Goal: Task Accomplishment & Management: Manage account settings

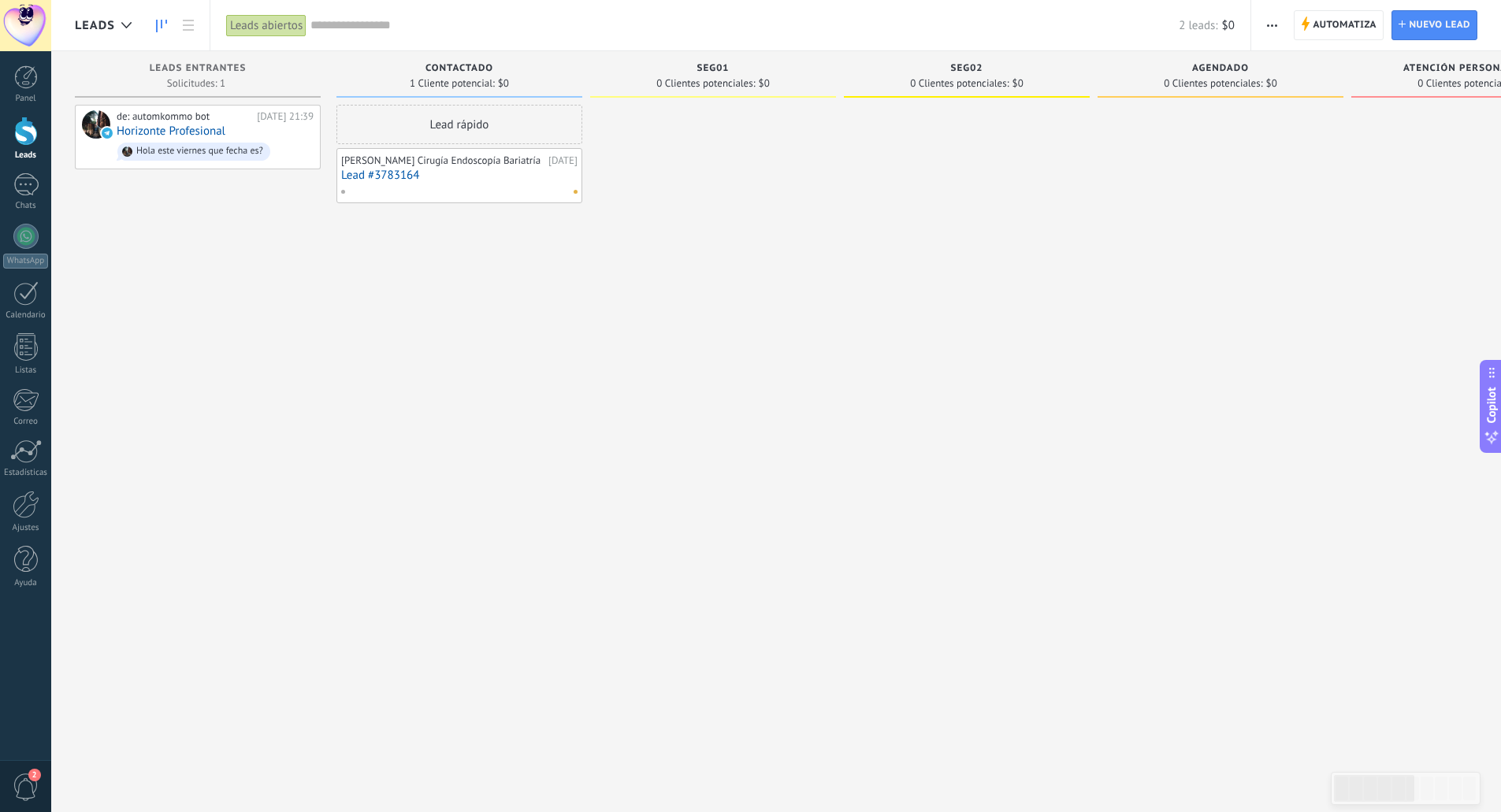
click at [394, 182] on link "Lead #3783164" at bounding box center [460, 175] width 236 height 14
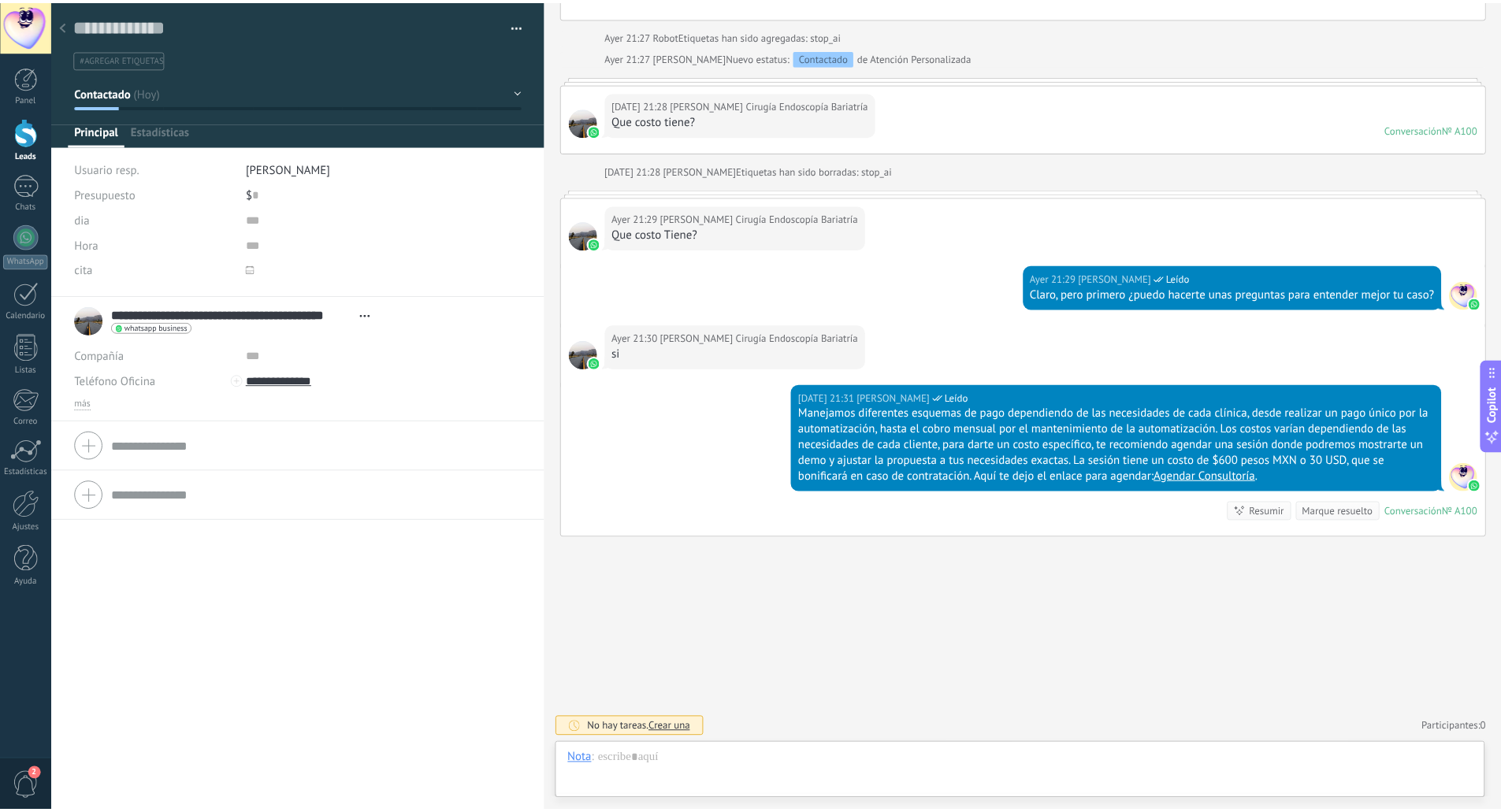
scroll to position [4102, 0]
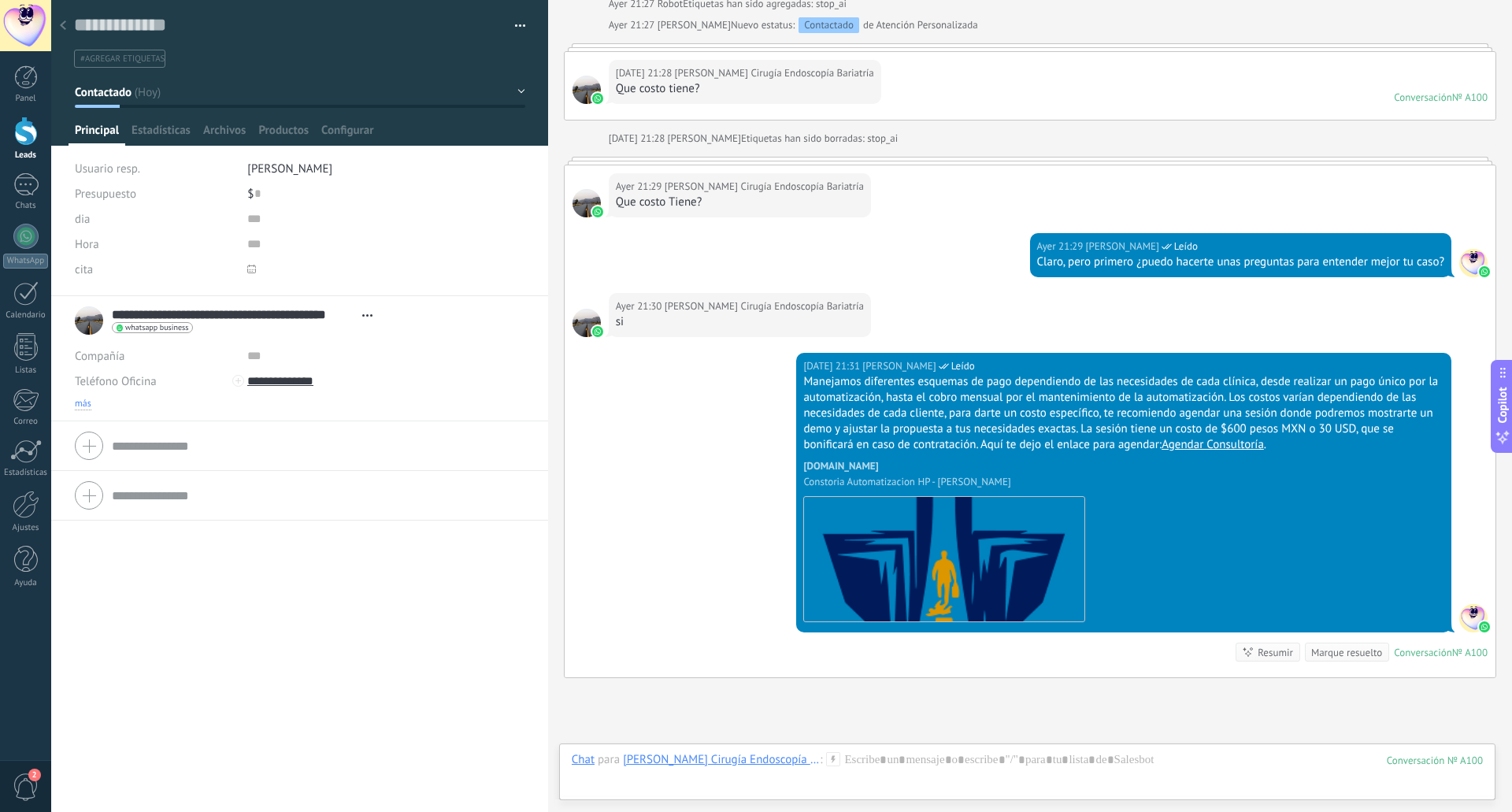
click at [79, 404] on span "más" at bounding box center [83, 404] width 17 height 13
click at [239, 475] on div "Nombre" at bounding box center [299, 482] width 450 height 26
click at [249, 484] on input "text" at bounding box center [364, 482] width 235 height 26
click at [268, 484] on input "text" at bounding box center [364, 482] width 235 height 26
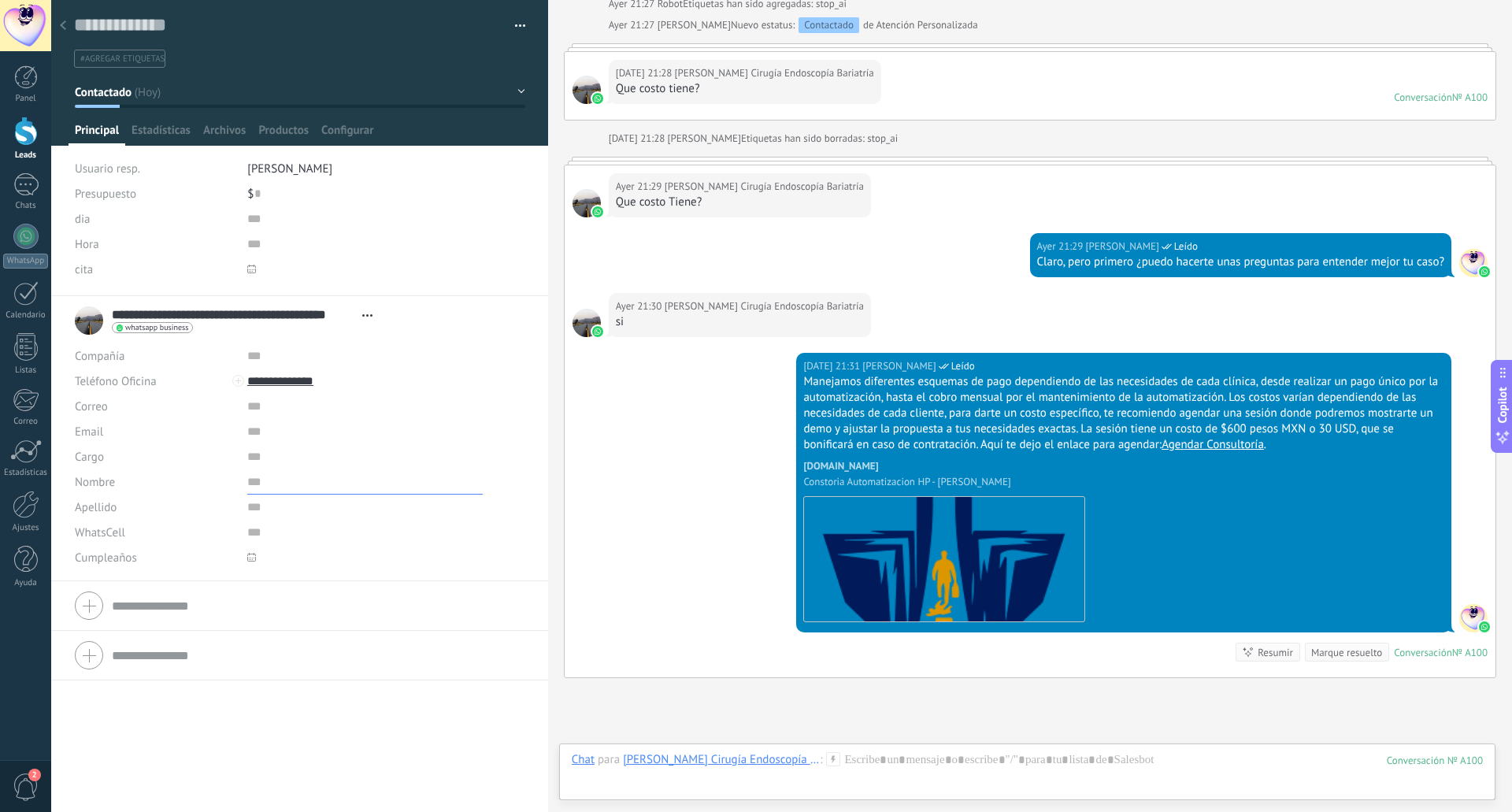
click at [268, 484] on input "text" at bounding box center [364, 482] width 235 height 26
click at [296, 170] on span "[PERSON_NAME]" at bounding box center [289, 168] width 85 height 15
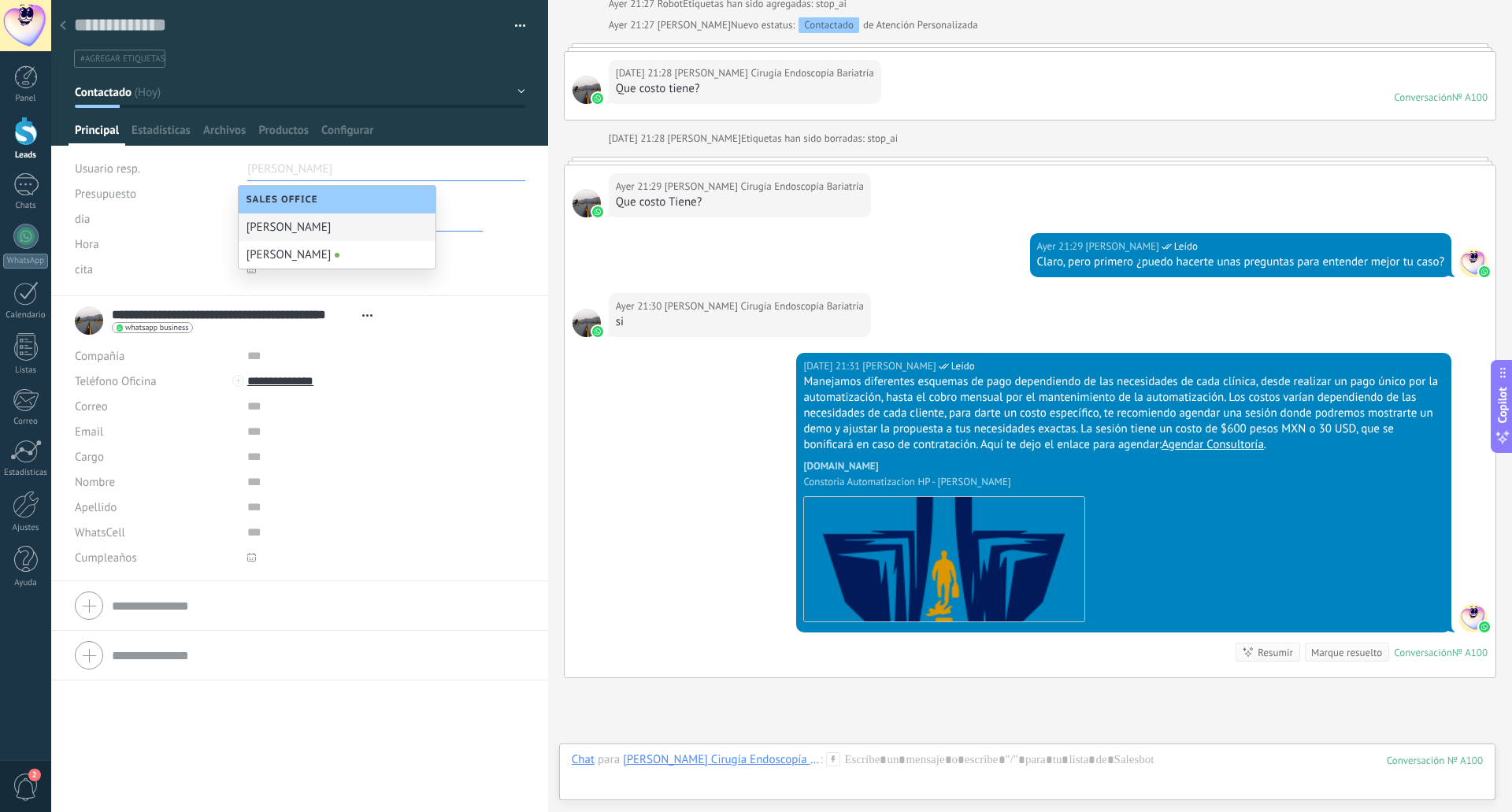
click at [475, 227] on input "text" at bounding box center [364, 219] width 235 height 26
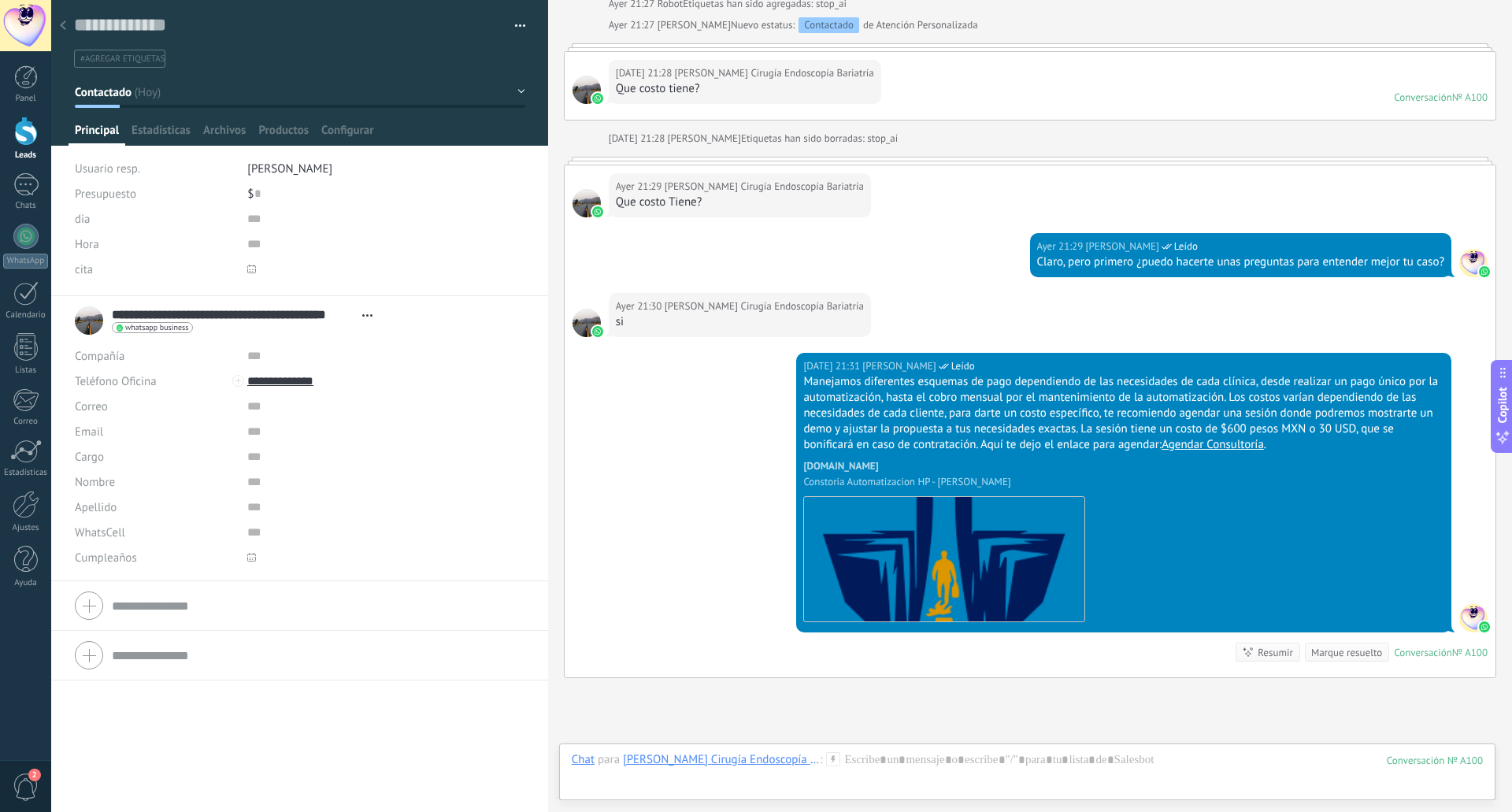
click at [64, 21] on div at bounding box center [63, 26] width 22 height 31
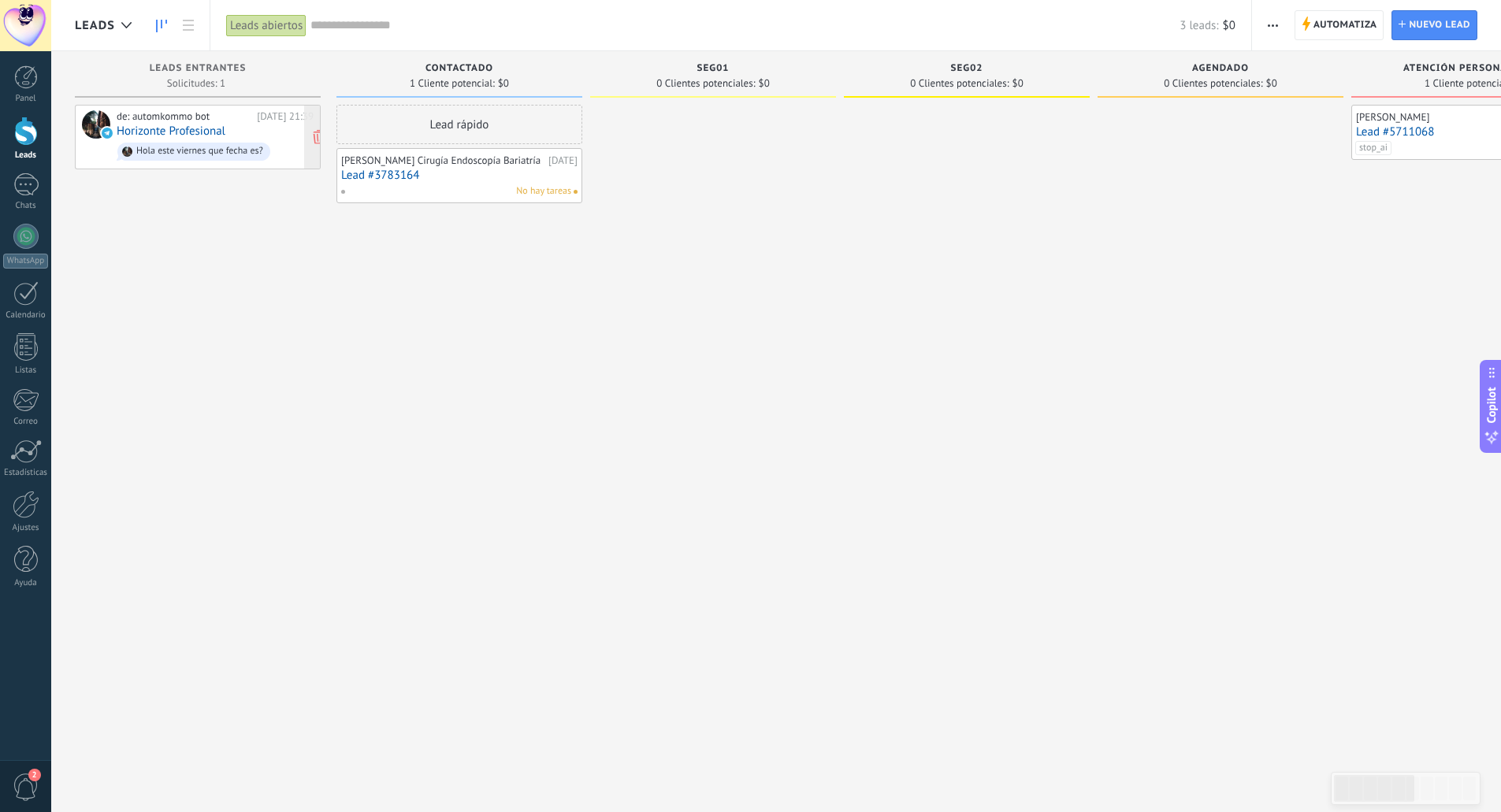
click at [244, 133] on div "de: automkommo bot 24.09.2025 21:39 Horizonte Profesional Hola este viernes que…" at bounding box center [215, 137] width 197 height 53
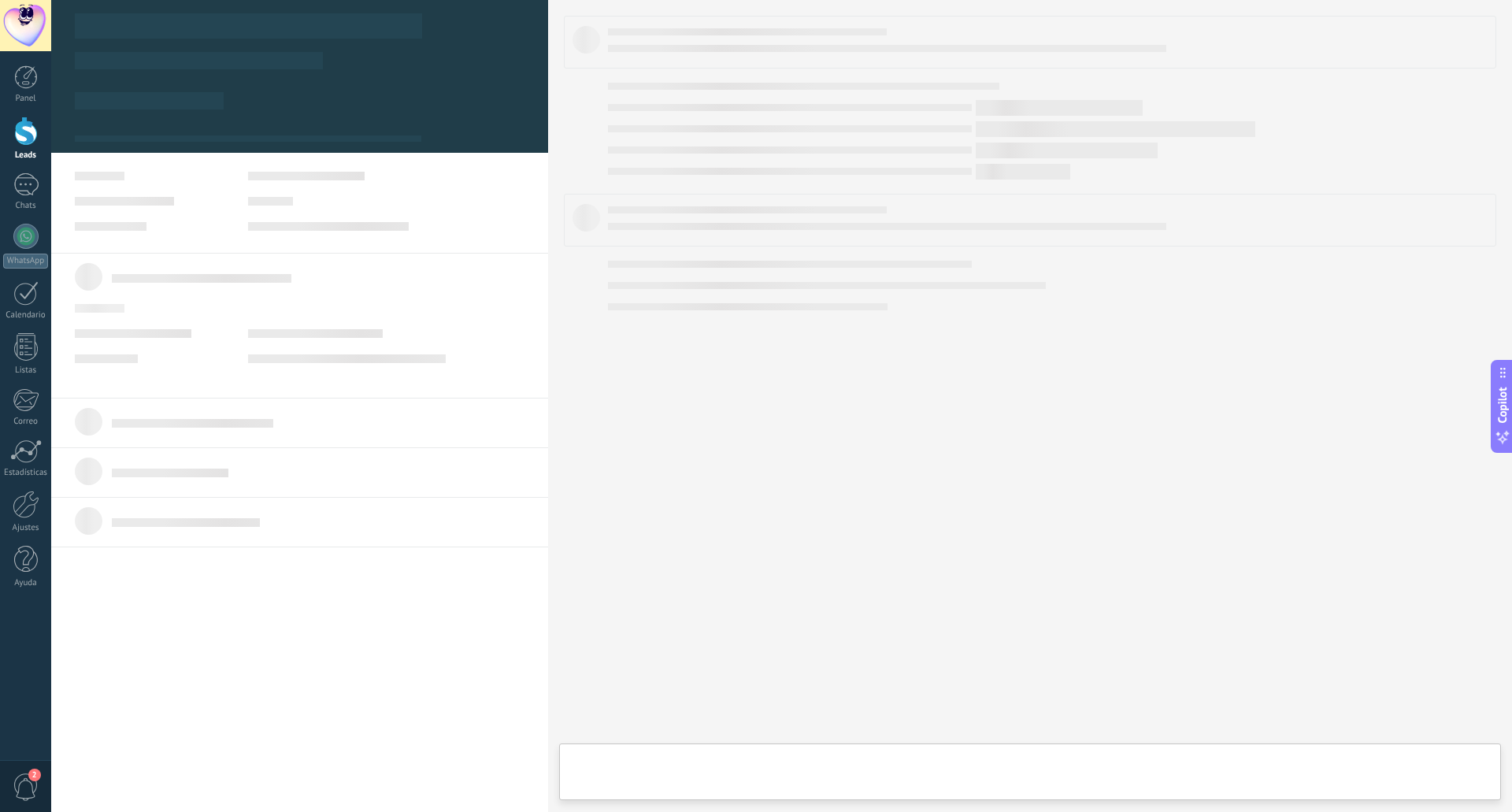
click at [244, 133] on div at bounding box center [300, 141] width 462 height 23
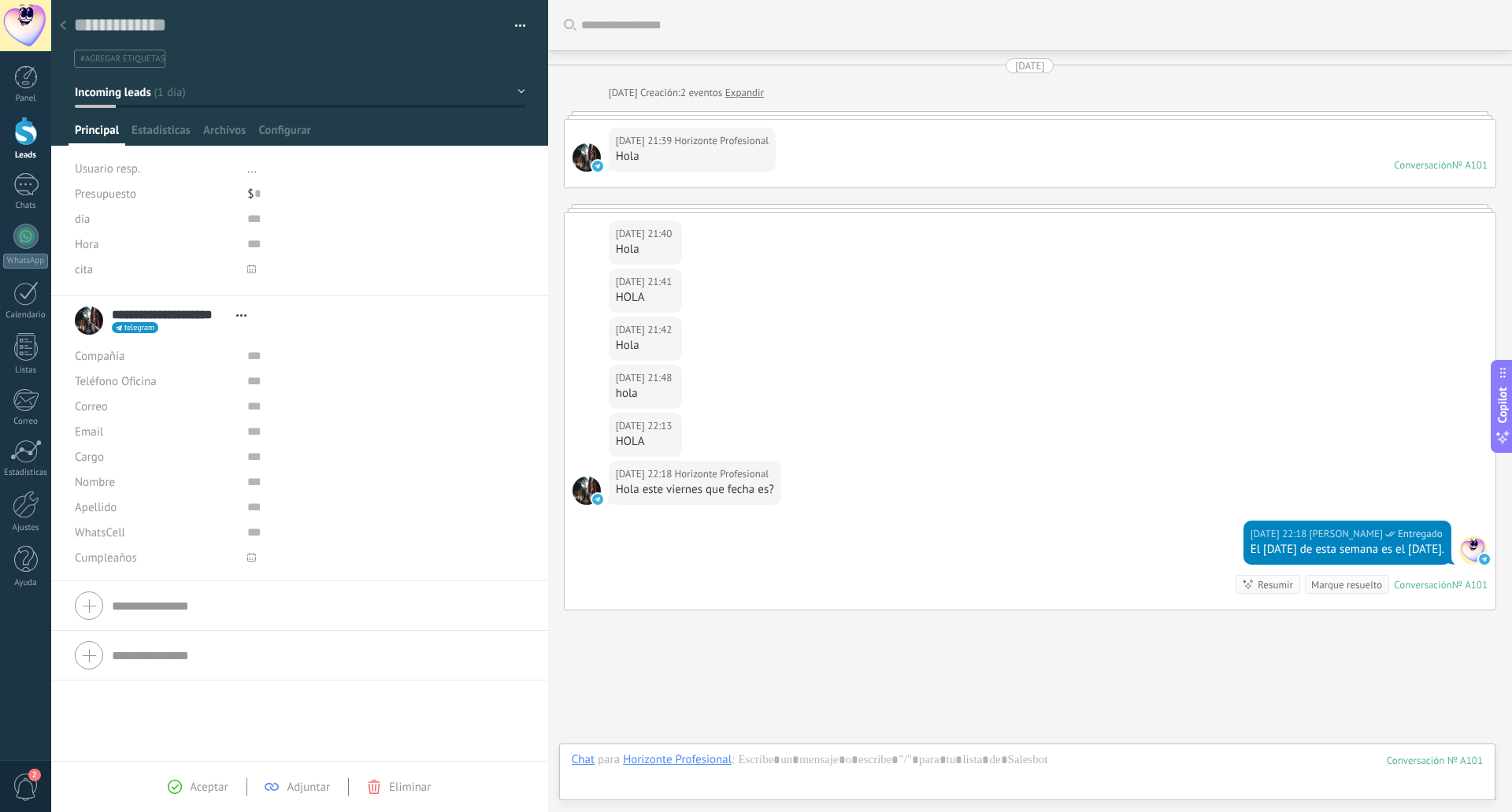
scroll to position [73, 0]
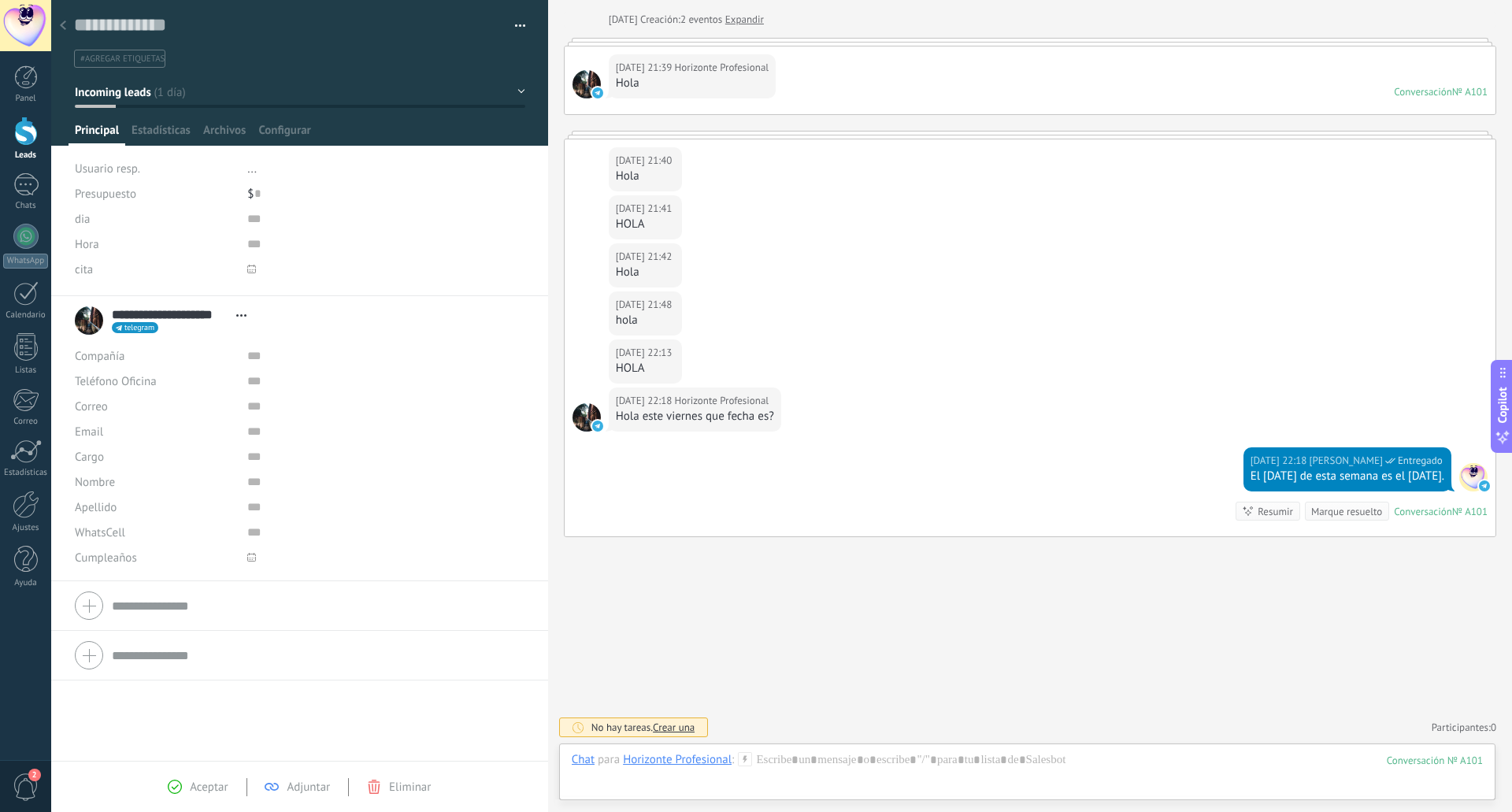
click at [712, 625] on div "Buscar Carga más 24.09.2025 24.09.2025 Creación: 2 eventos Expandir 24.09.2025 …" at bounding box center [1030, 370] width 964 height 886
click at [62, 26] on use at bounding box center [63, 26] width 6 height 10
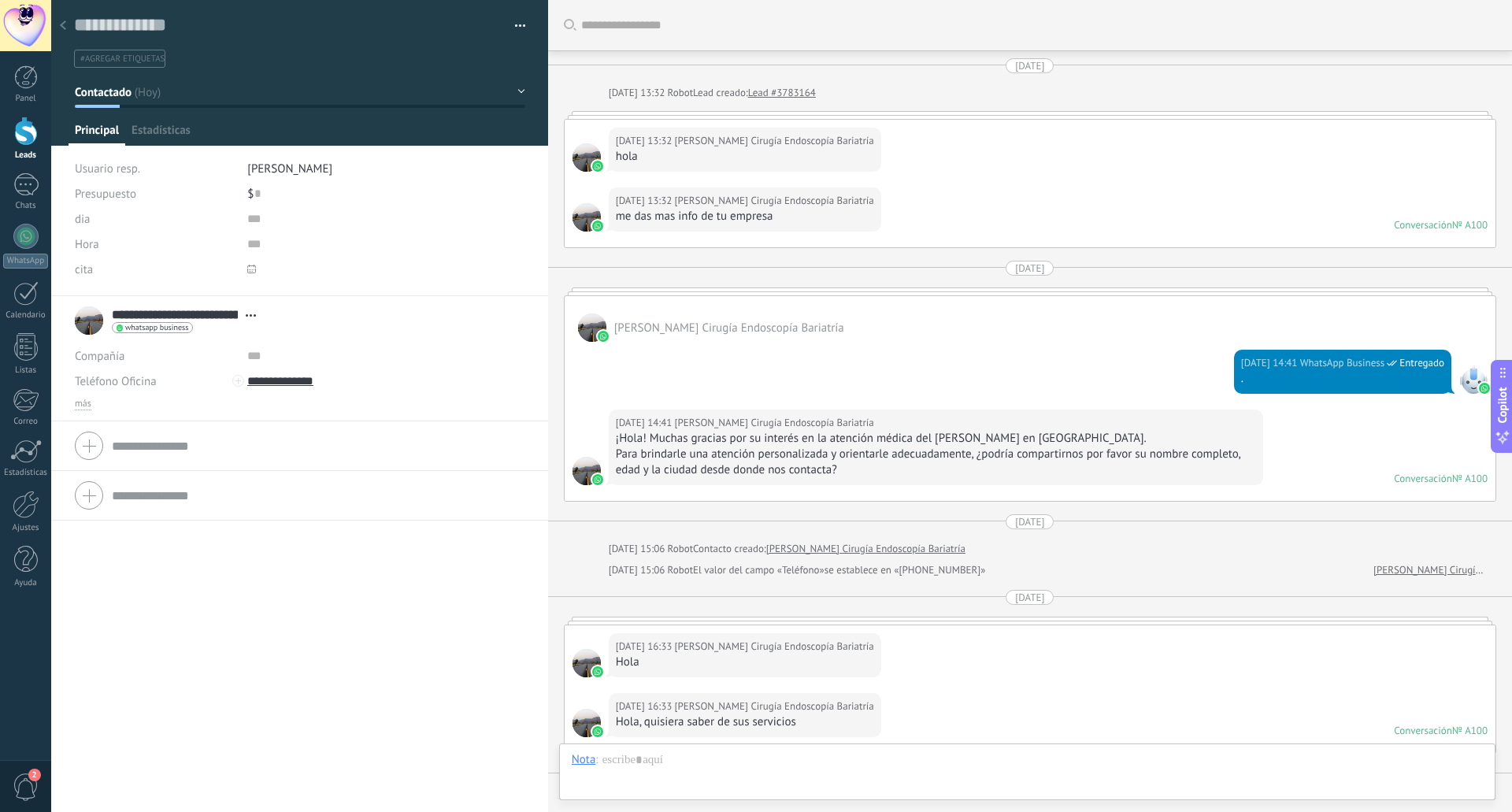
type textarea "**********"
